Goal: Find specific page/section: Find specific page/section

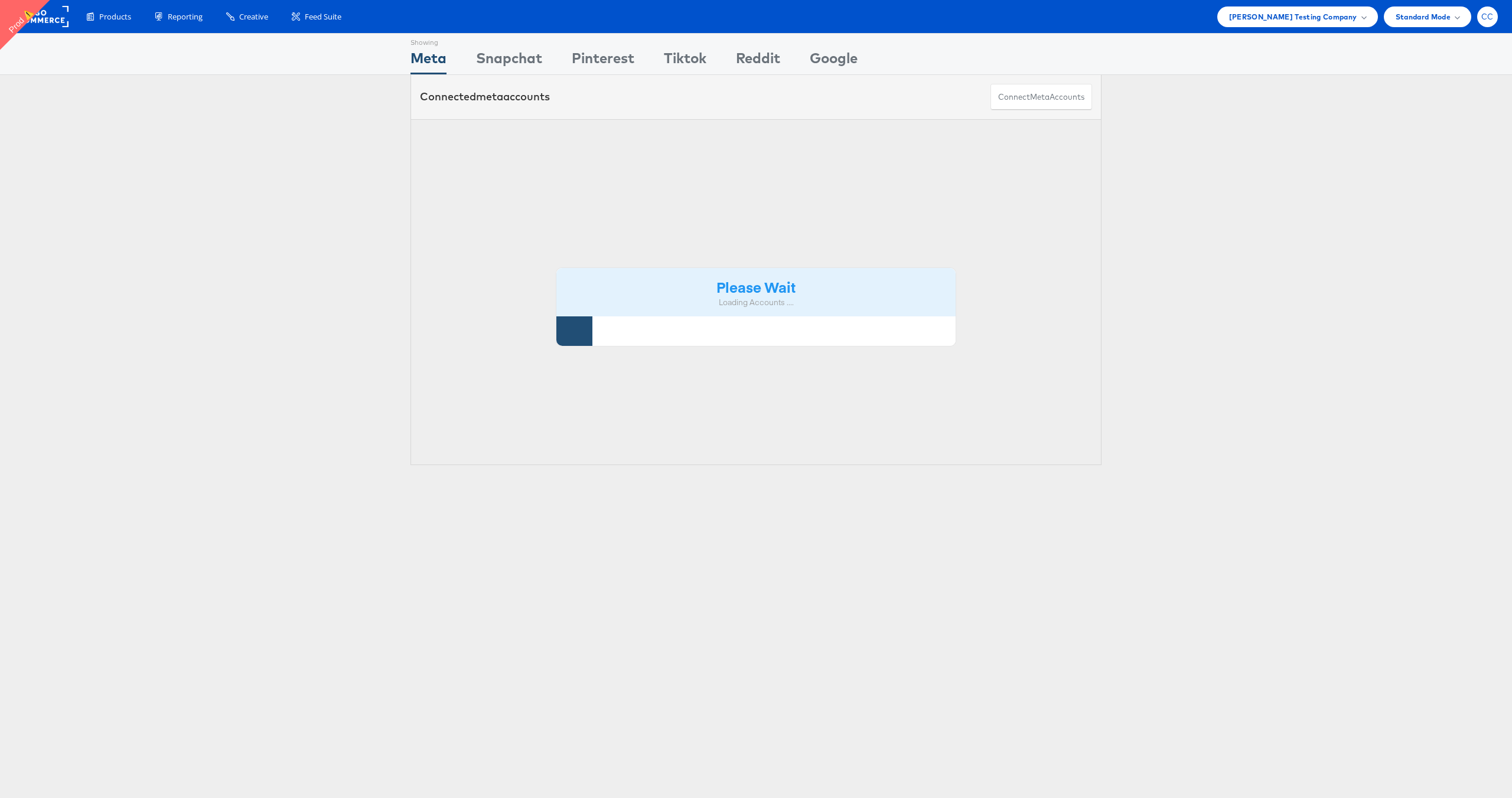
click at [1485, 19] on span "CC" at bounding box center [1487, 17] width 13 height 7
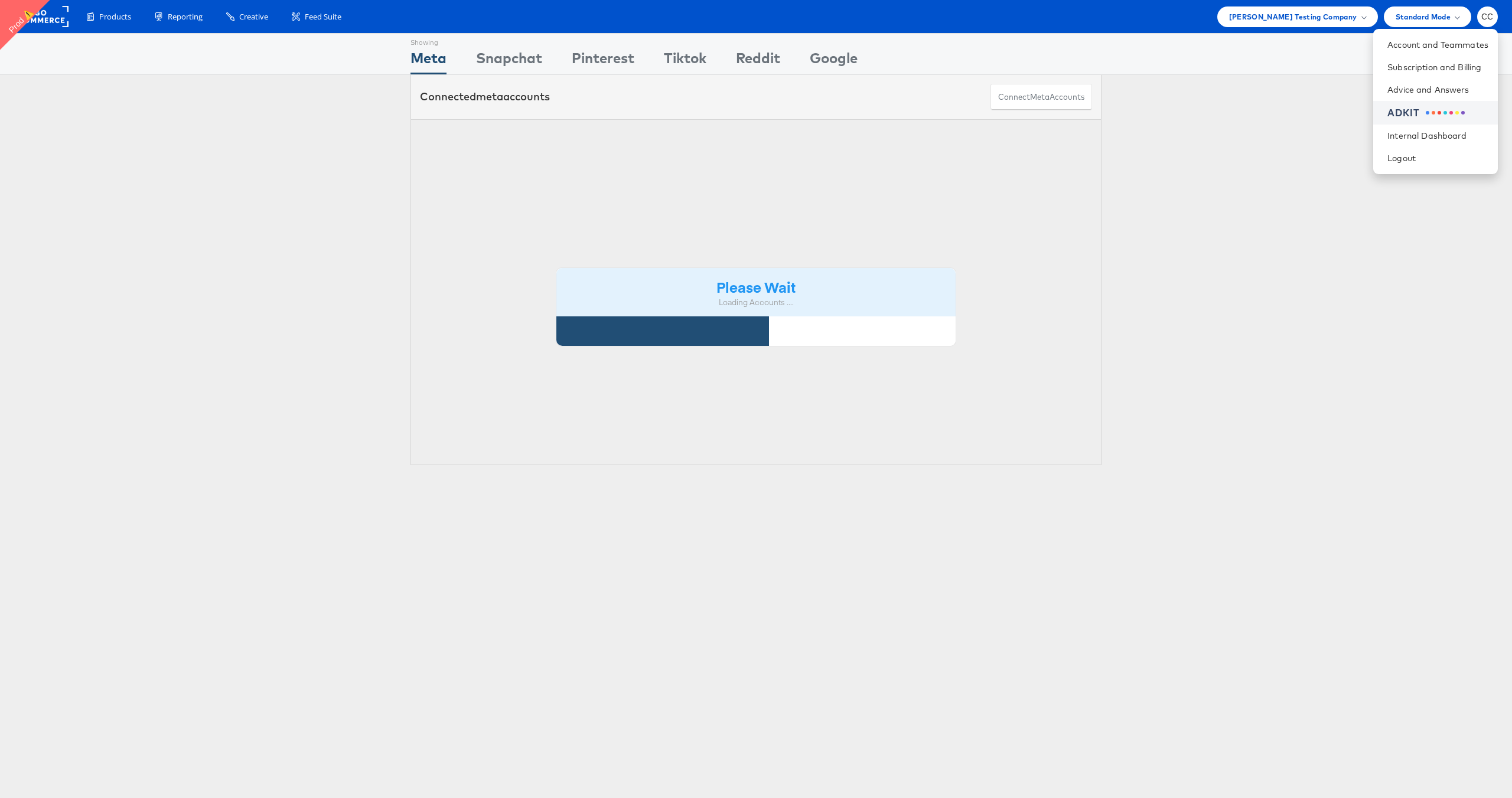
click at [1439, 112] on span at bounding box center [1439, 113] width 4 height 4
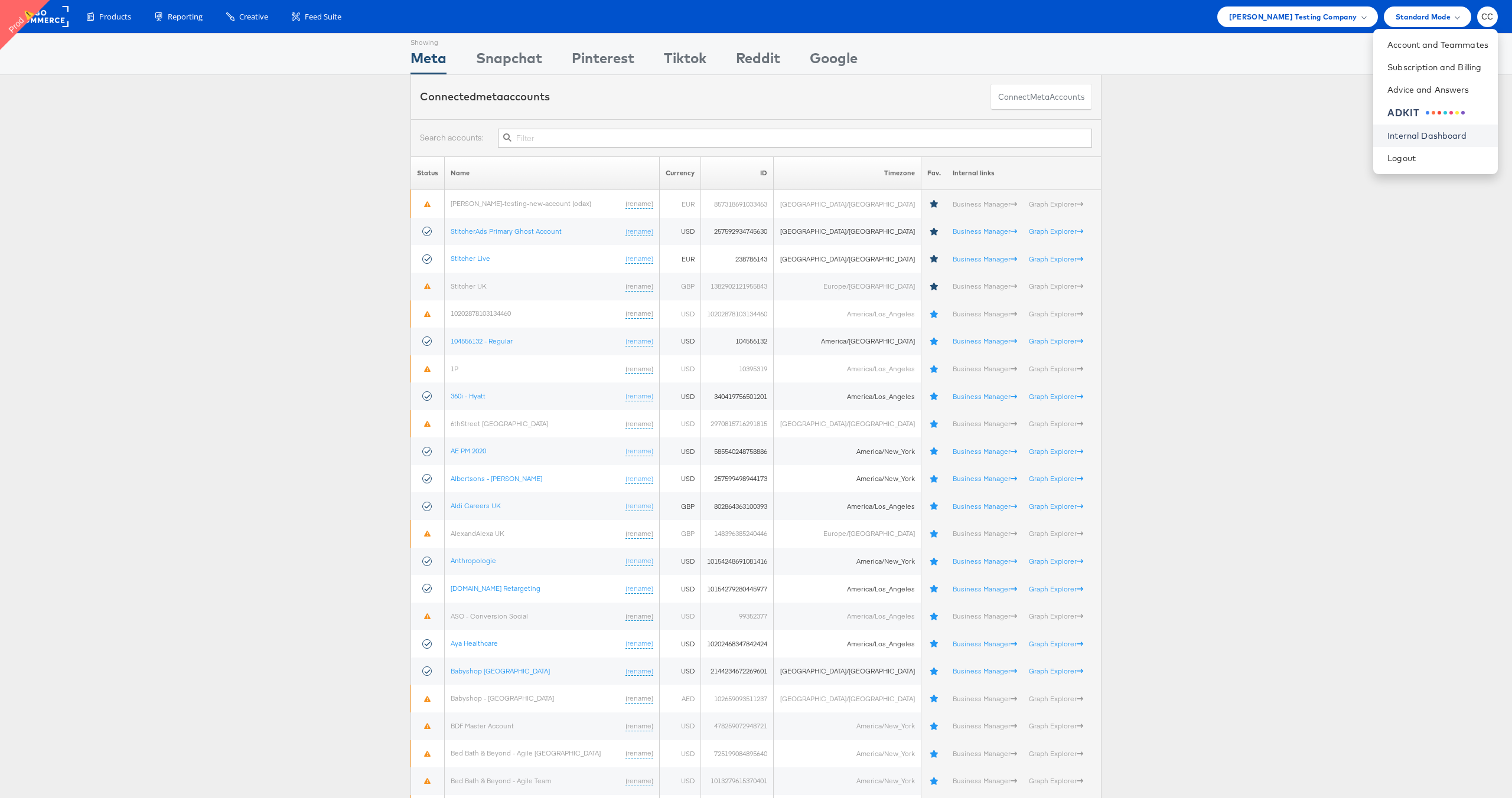
click at [1444, 135] on link "Internal Dashboard" at bounding box center [1438, 136] width 101 height 12
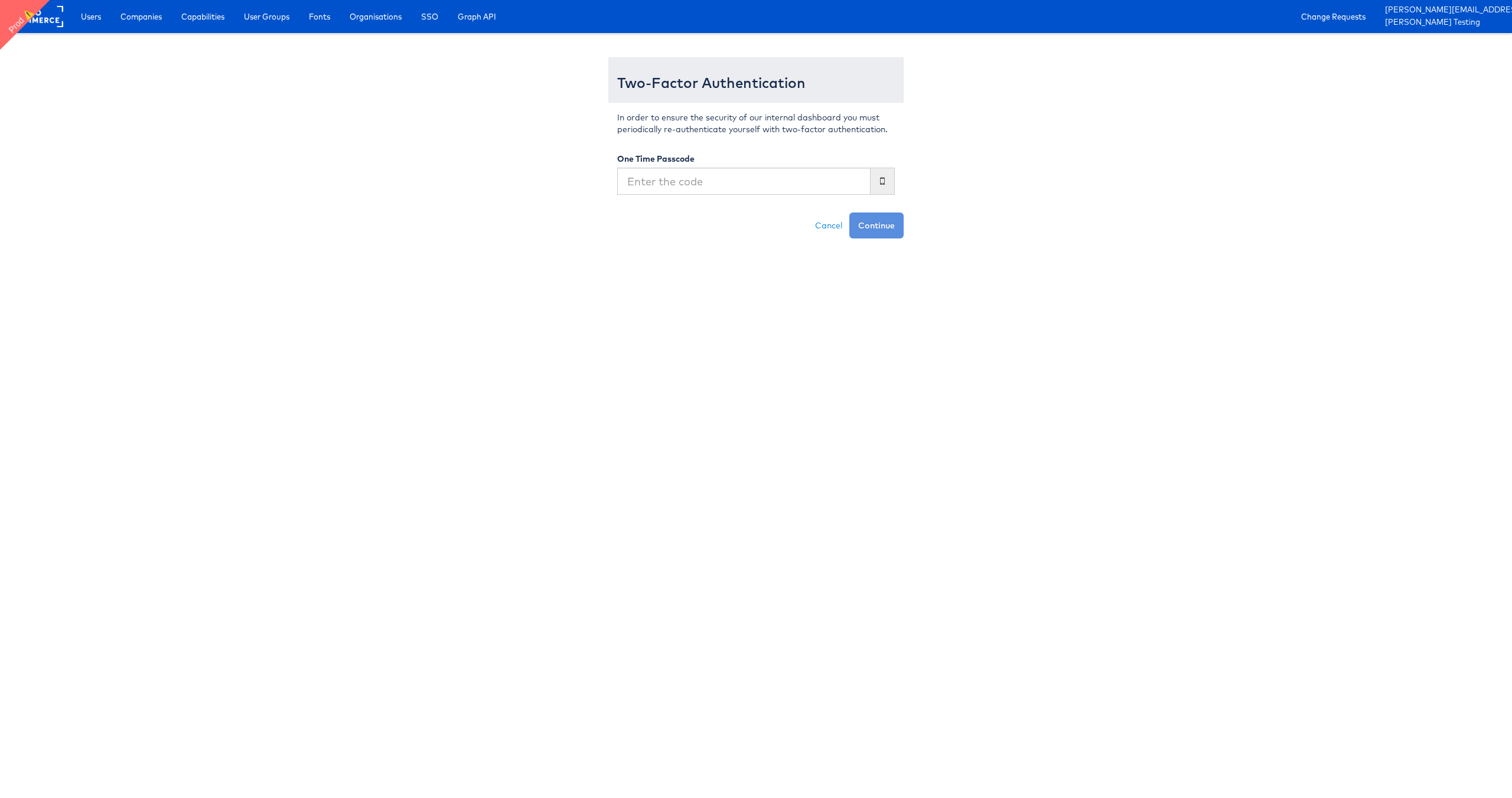
click at [676, 182] on input "text" at bounding box center [743, 181] width 253 height 27
type input "282287"
click at [849, 212] on button "Continue" at bounding box center [876, 225] width 55 height 26
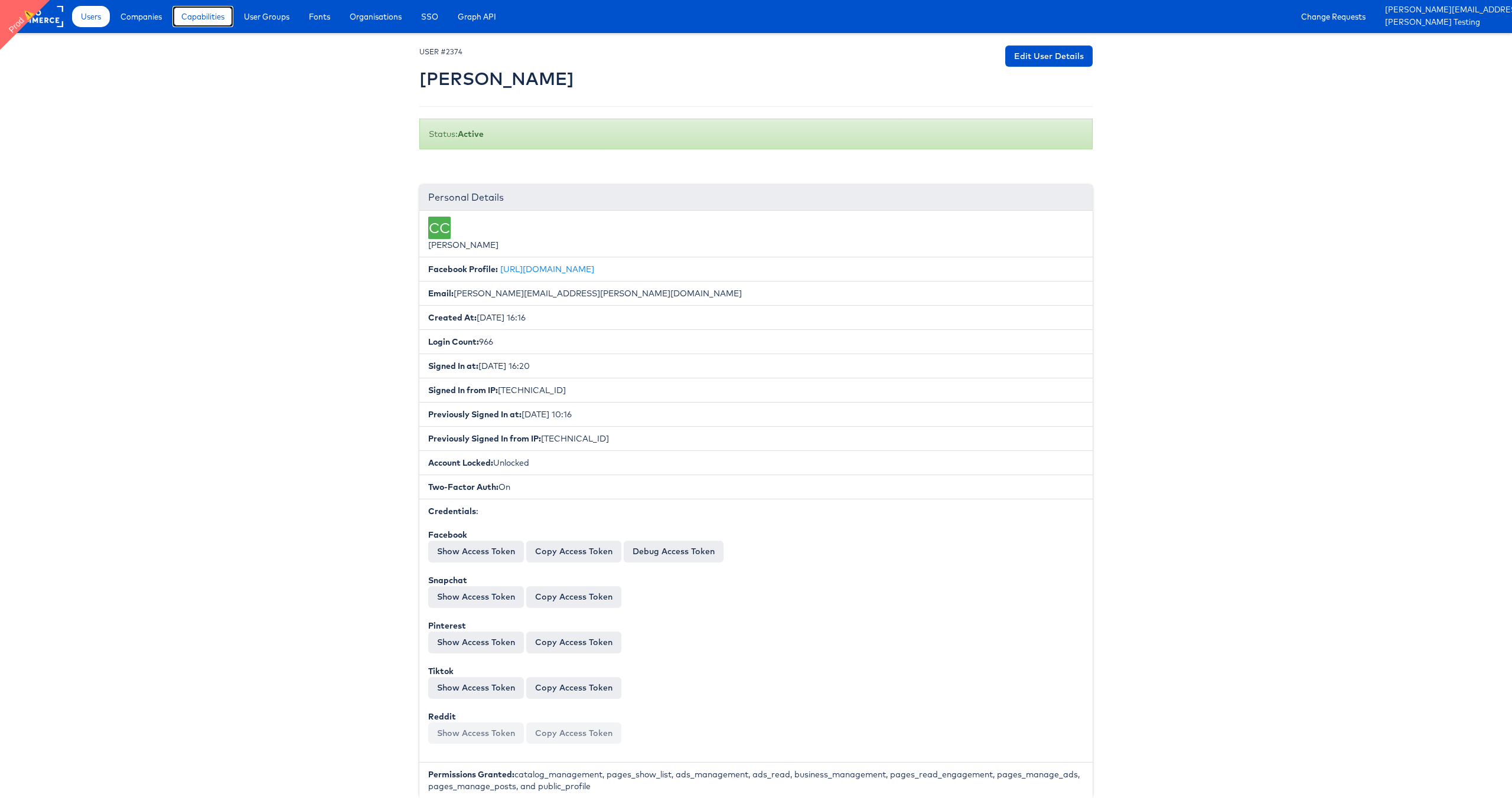
click at [198, 19] on span "Capabilities" at bounding box center [203, 16] width 43 height 12
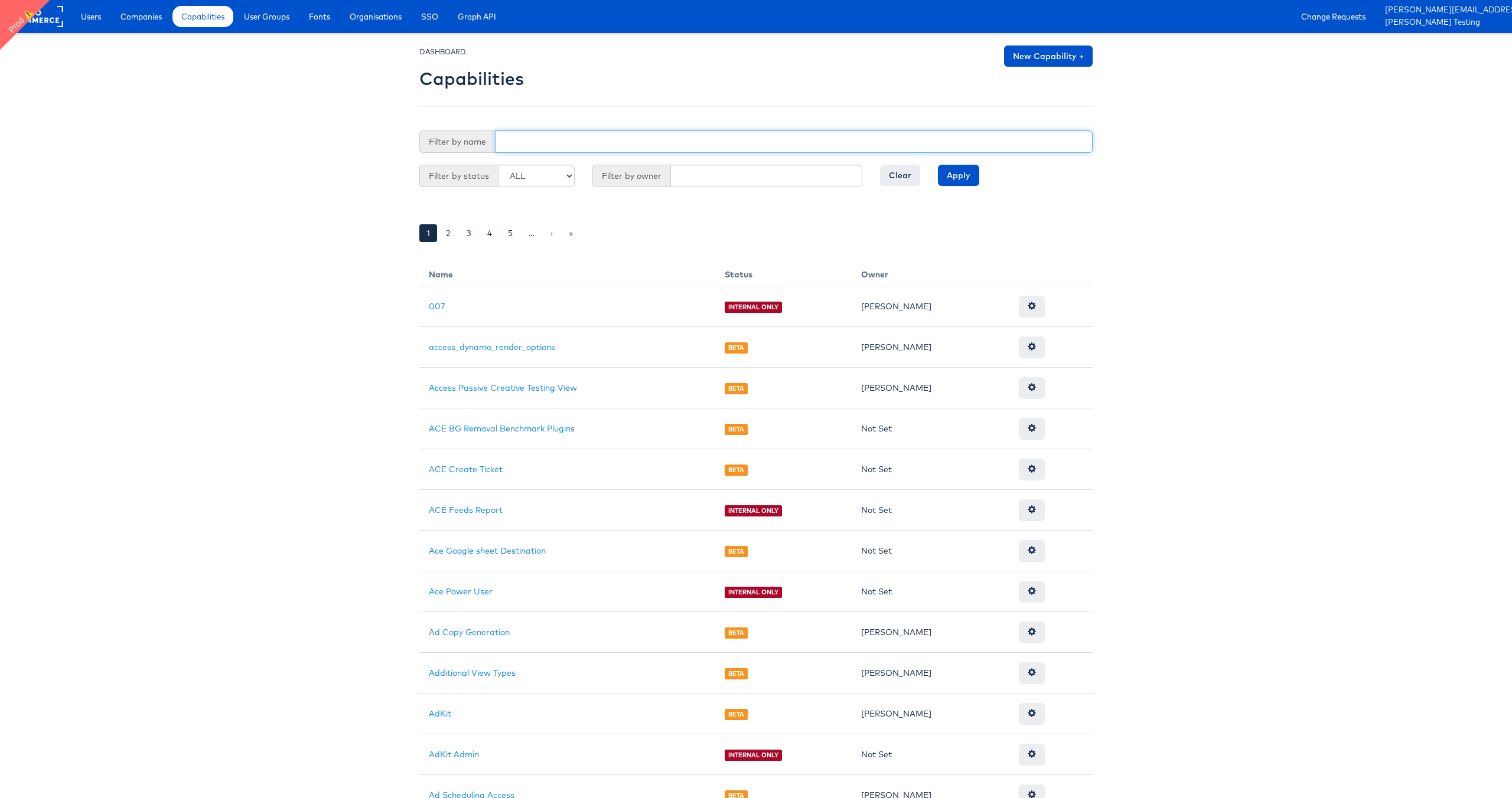
click at [584, 141] on input "text" at bounding box center [794, 142] width 597 height 22
type input "ad"
click at [937, 164] on input "Apply" at bounding box center [958, 175] width 41 height 21
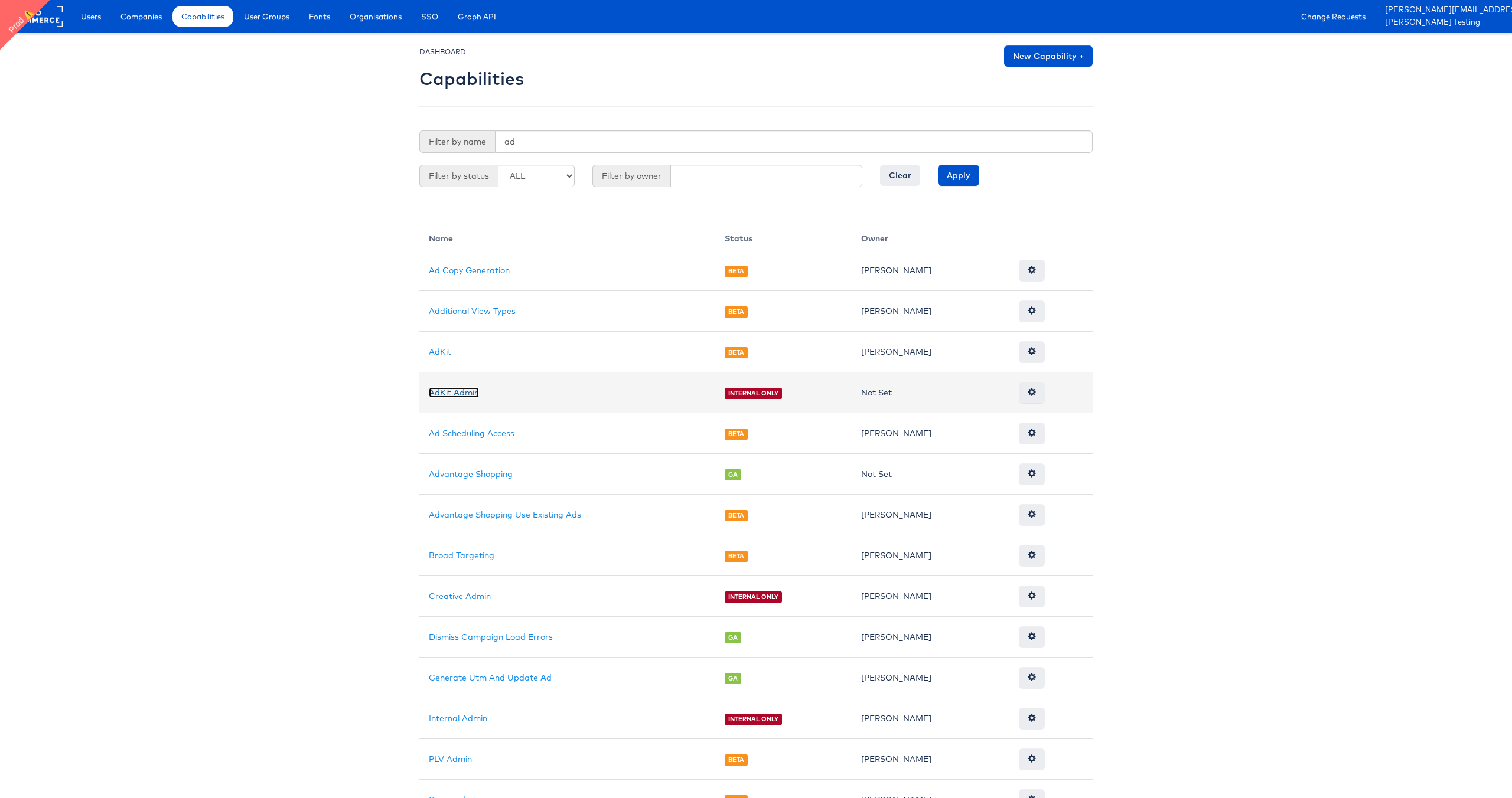
click at [450, 388] on link "AdKit Admin" at bounding box center [454, 392] width 50 height 10
click at [460, 398] on link "AdKit Admin" at bounding box center [454, 392] width 50 height 10
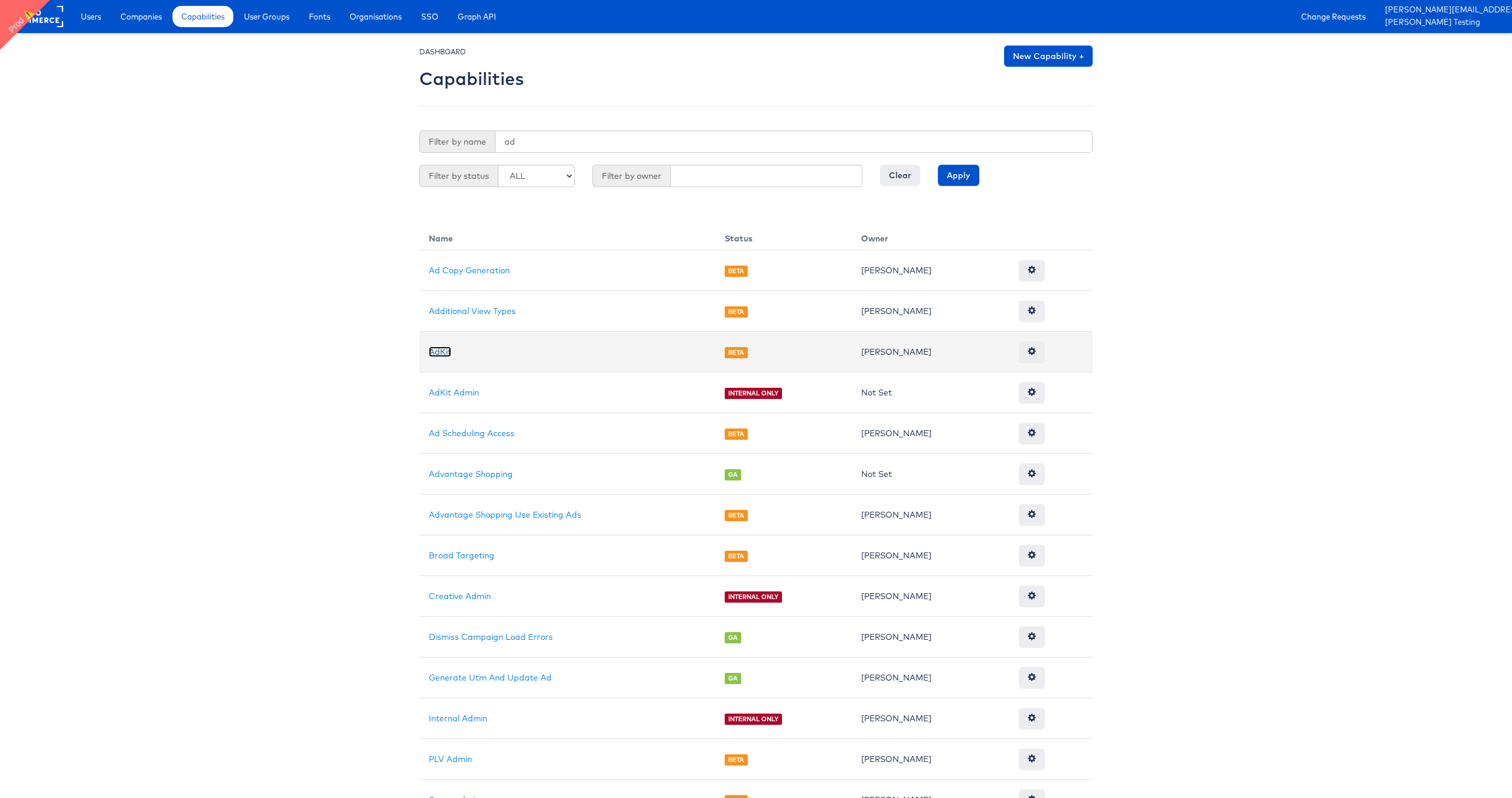
click at [441, 353] on link "AdKit" at bounding box center [440, 352] width 22 height 10
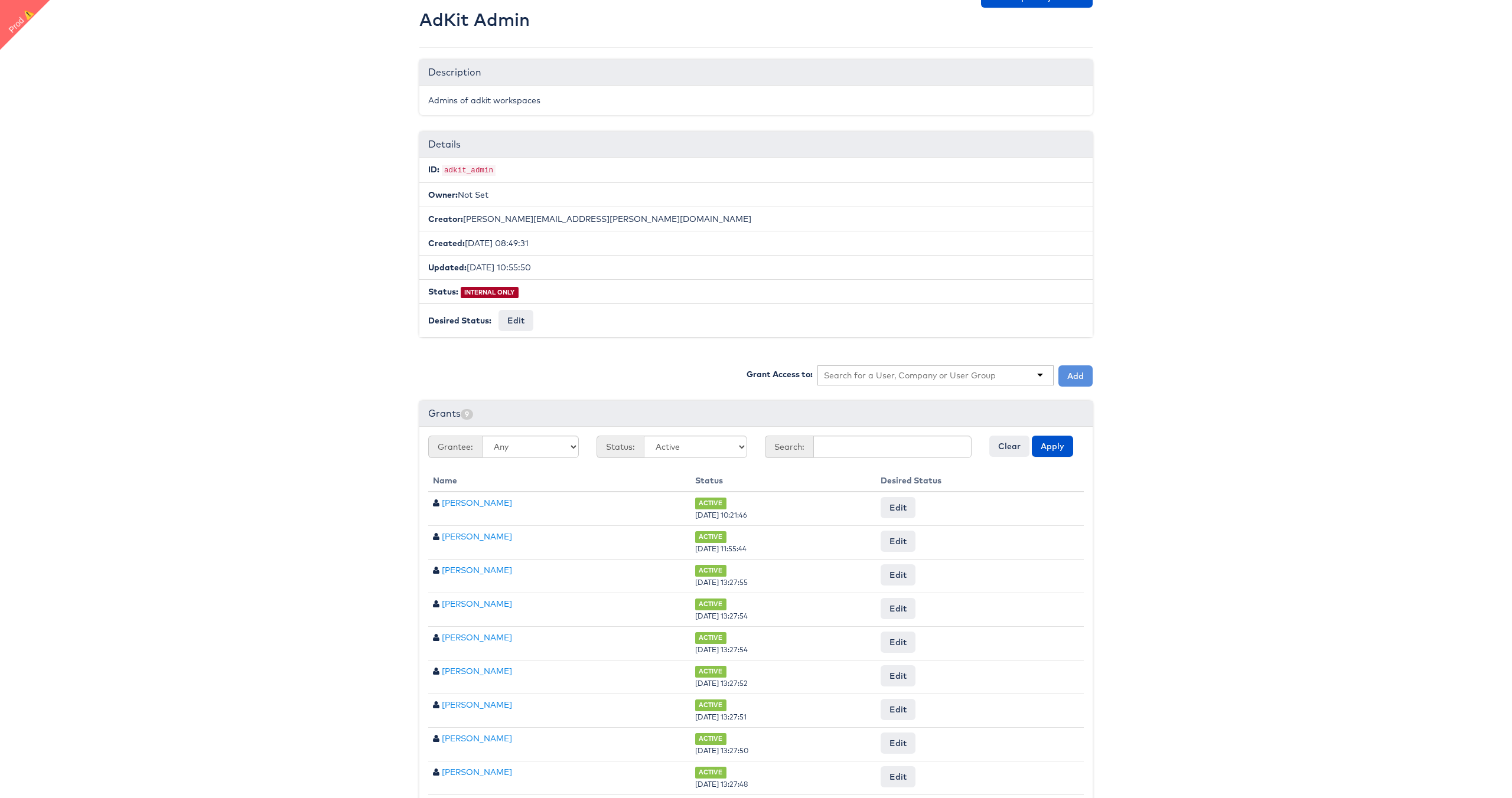
scroll to position [92, 0]
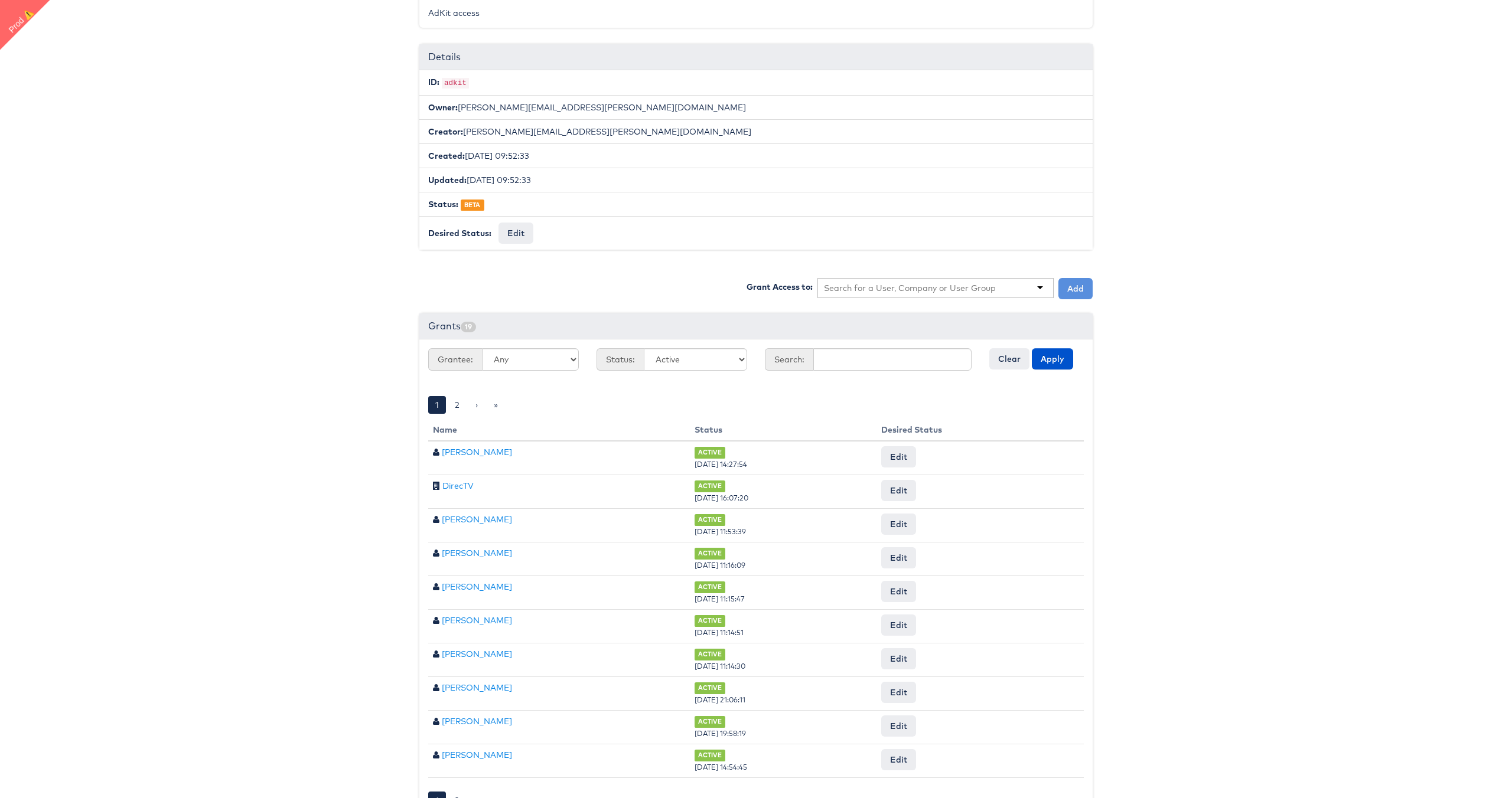
scroll to position [187, 0]
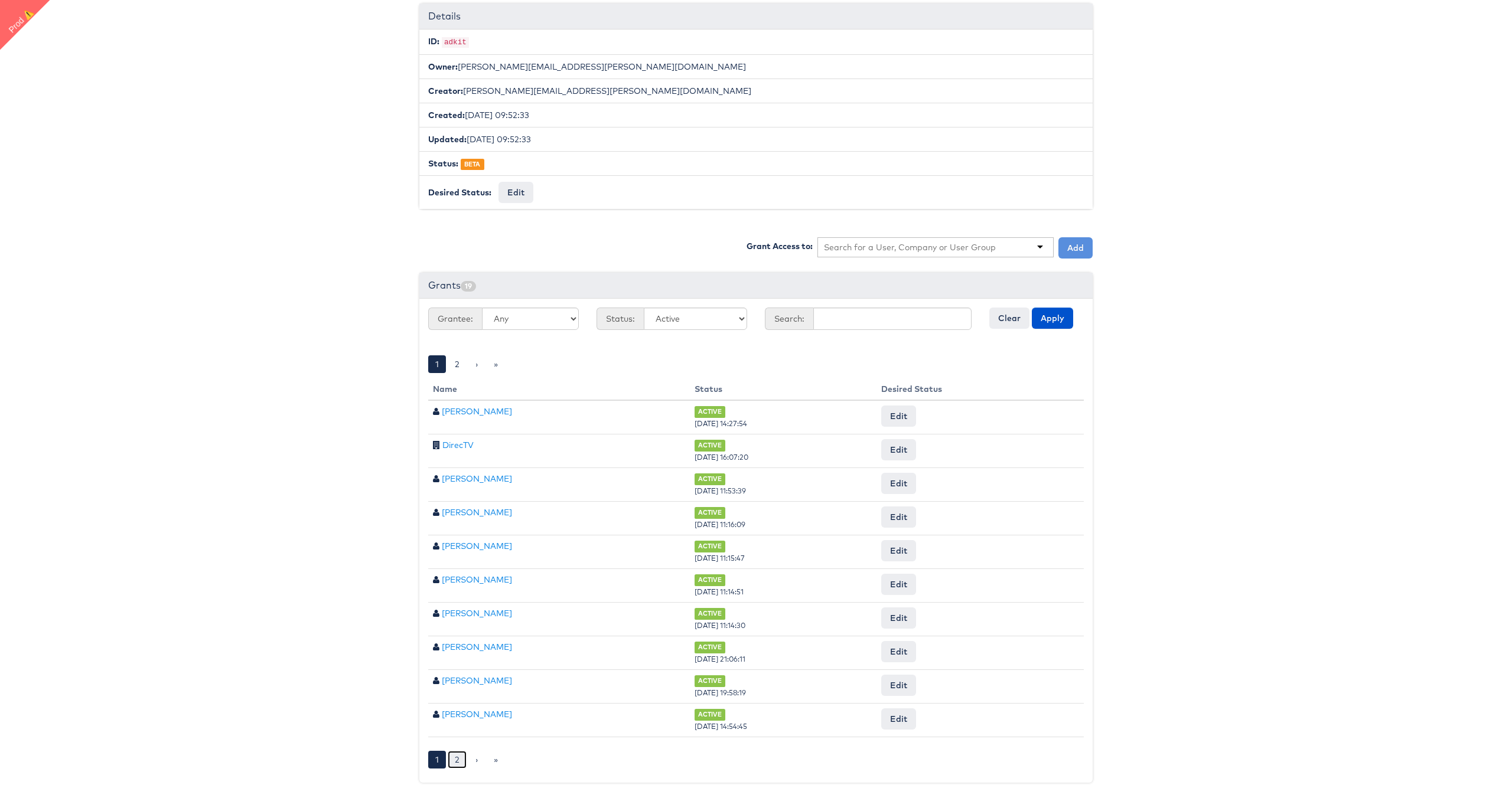
click at [458, 763] on link "2" at bounding box center [457, 760] width 19 height 18
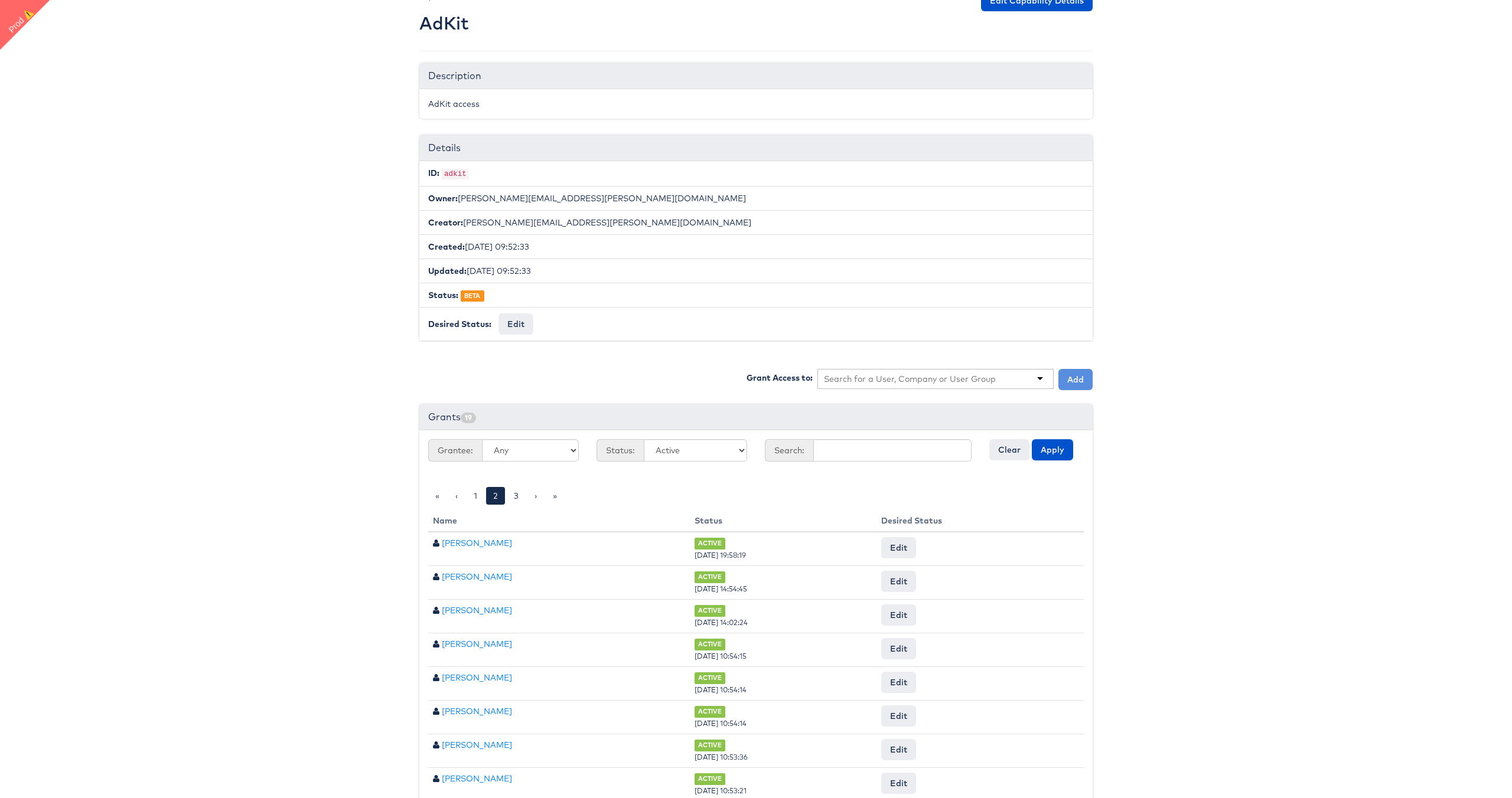
scroll to position [0, 0]
